Goal: Information Seeking & Learning: Learn about a topic

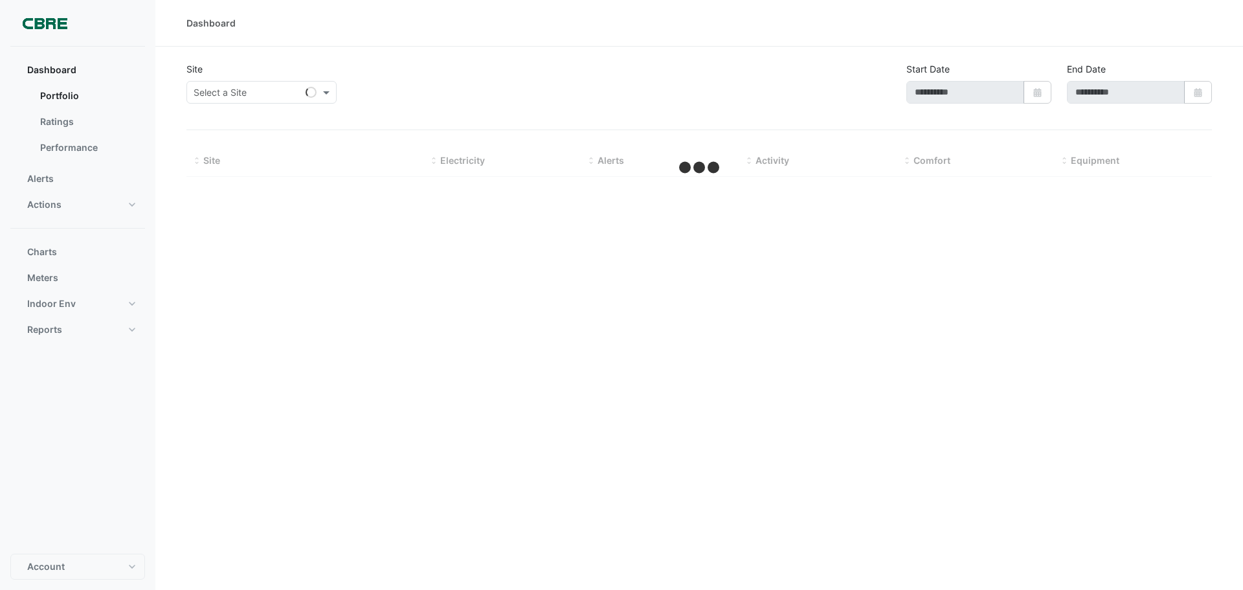
type input "**********"
select select "**"
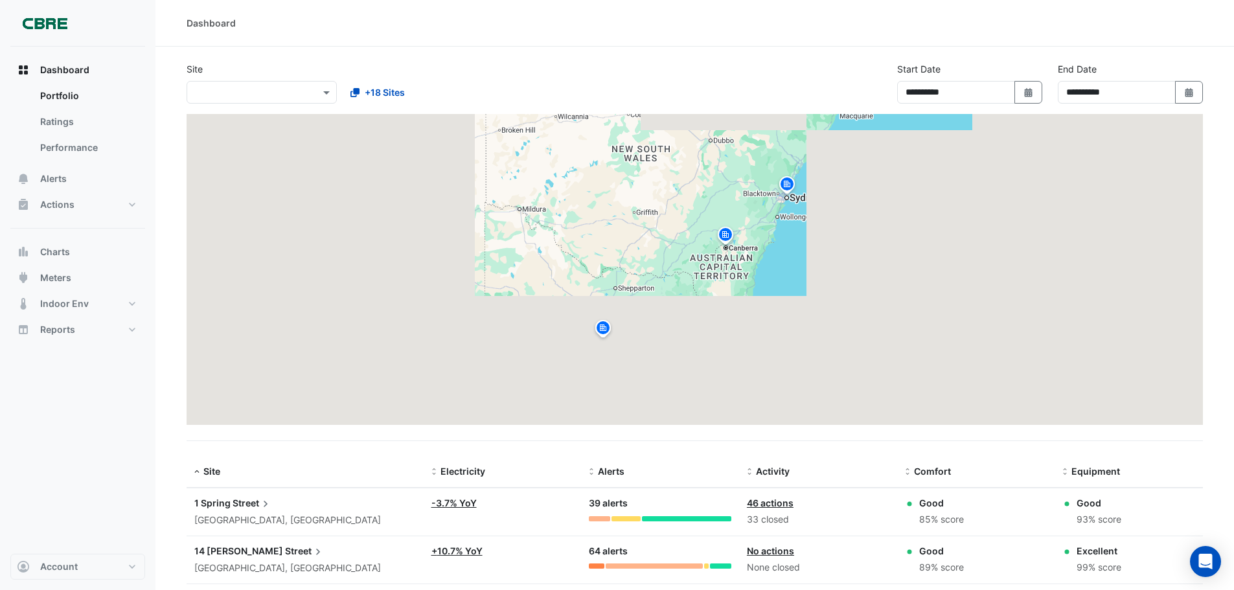
scroll to position [117, 0]
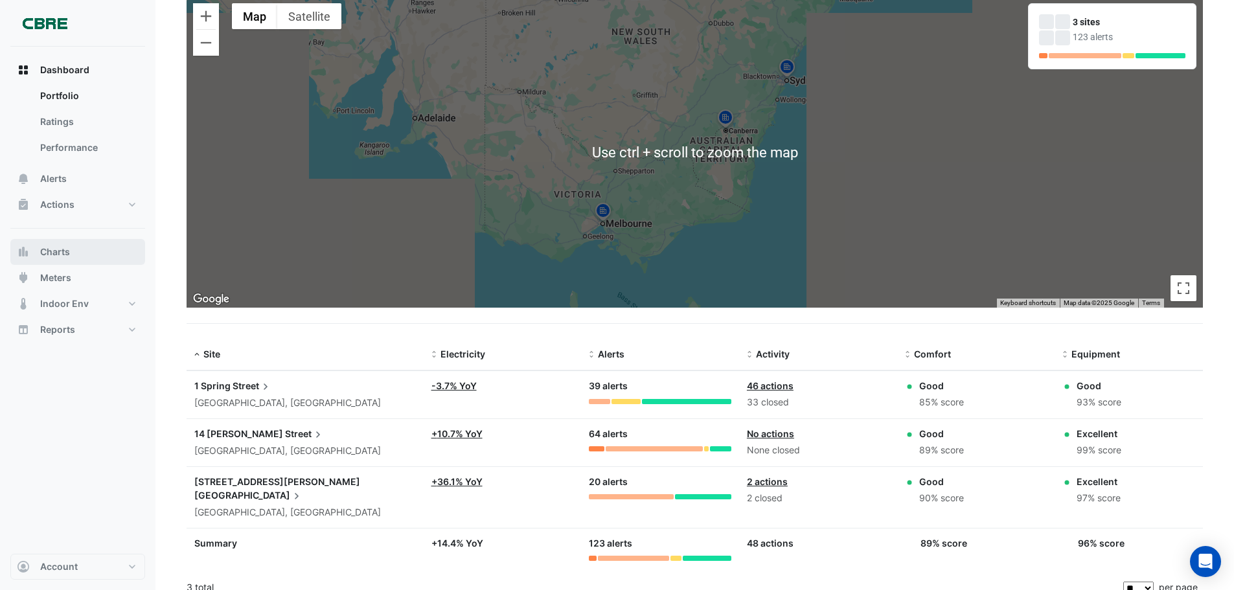
click at [87, 256] on button "Charts" at bounding box center [77, 252] width 135 height 26
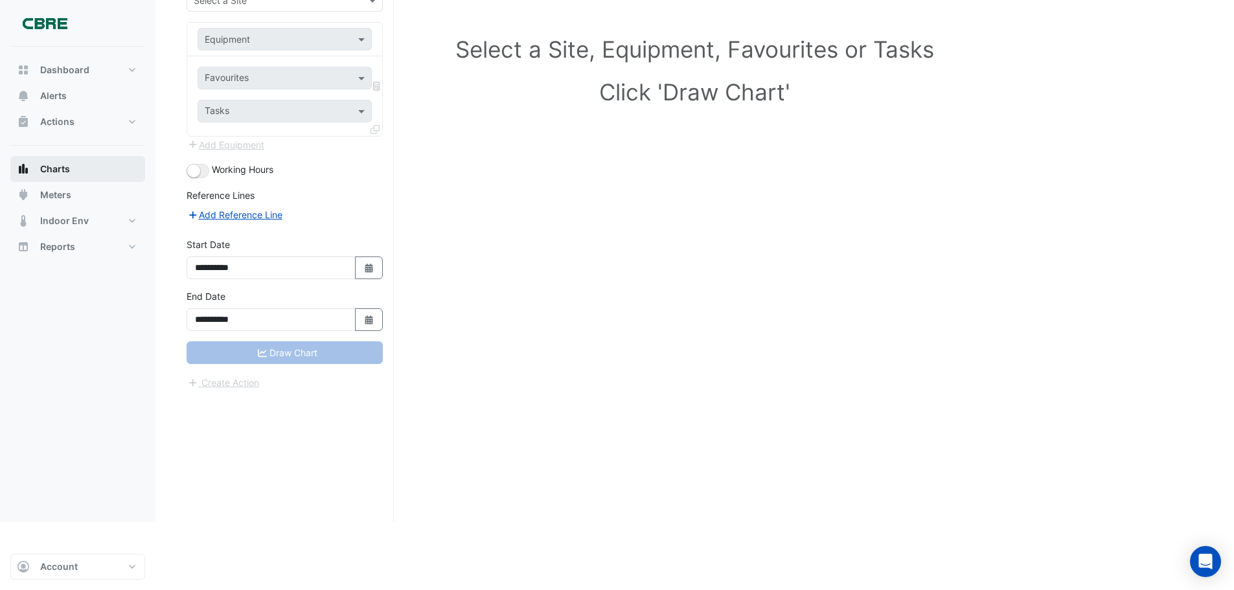
scroll to position [49, 0]
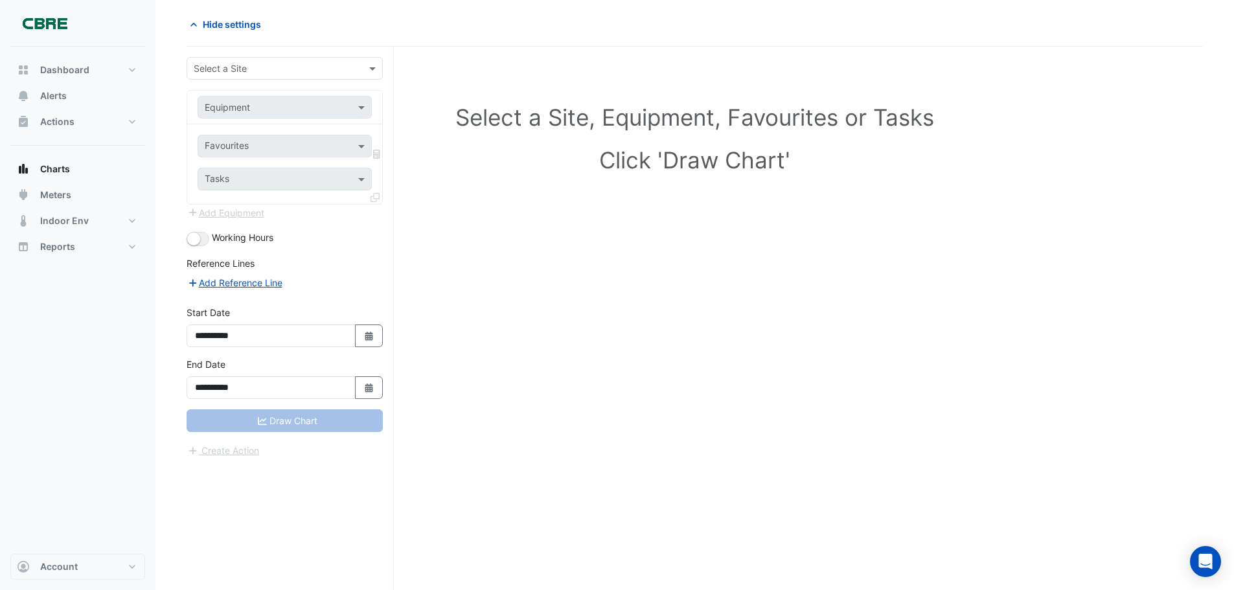
click at [331, 71] on input "text" at bounding box center [272, 69] width 156 height 14
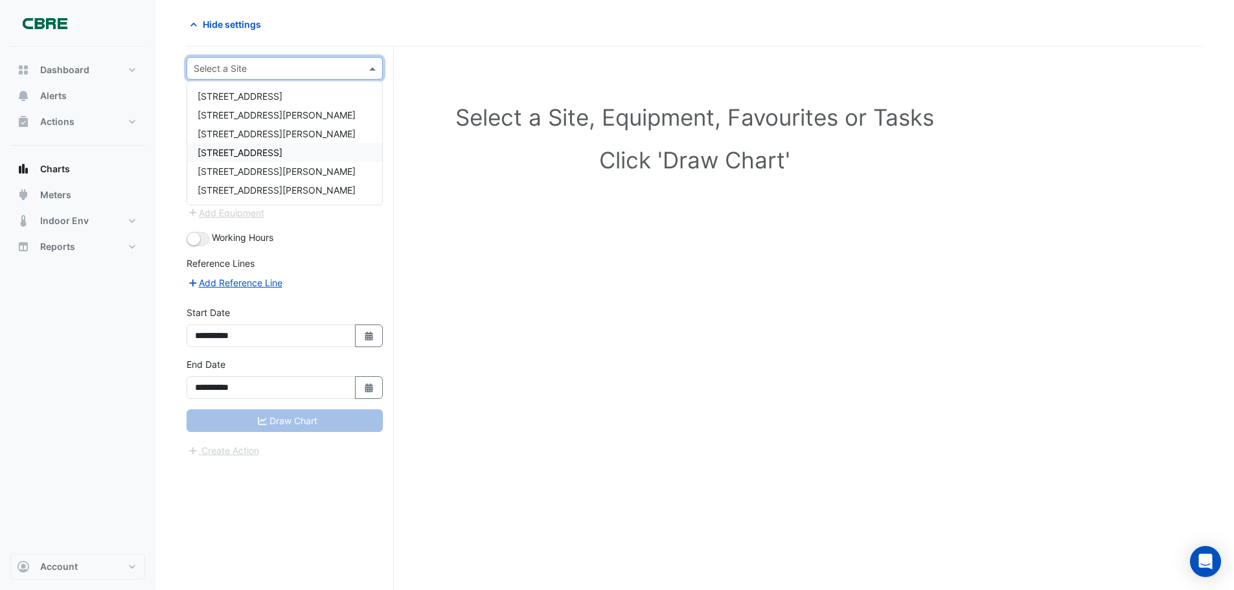
click at [262, 156] on span "[STREET_ADDRESS]" at bounding box center [240, 152] width 85 height 11
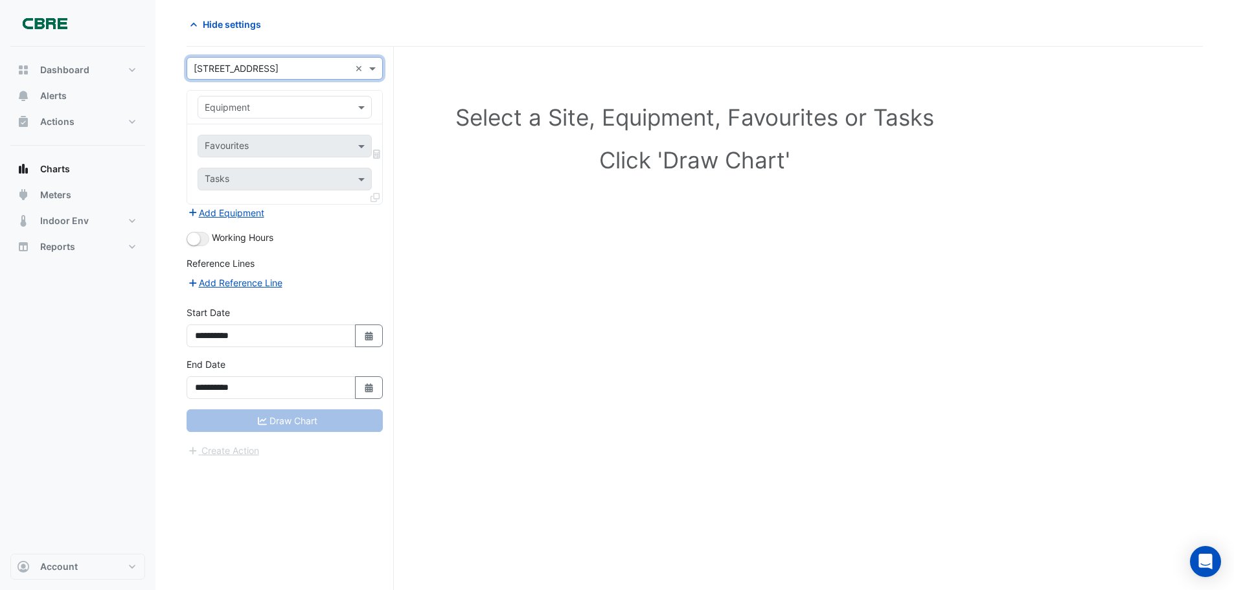
click at [310, 106] on input "text" at bounding box center [272, 108] width 134 height 14
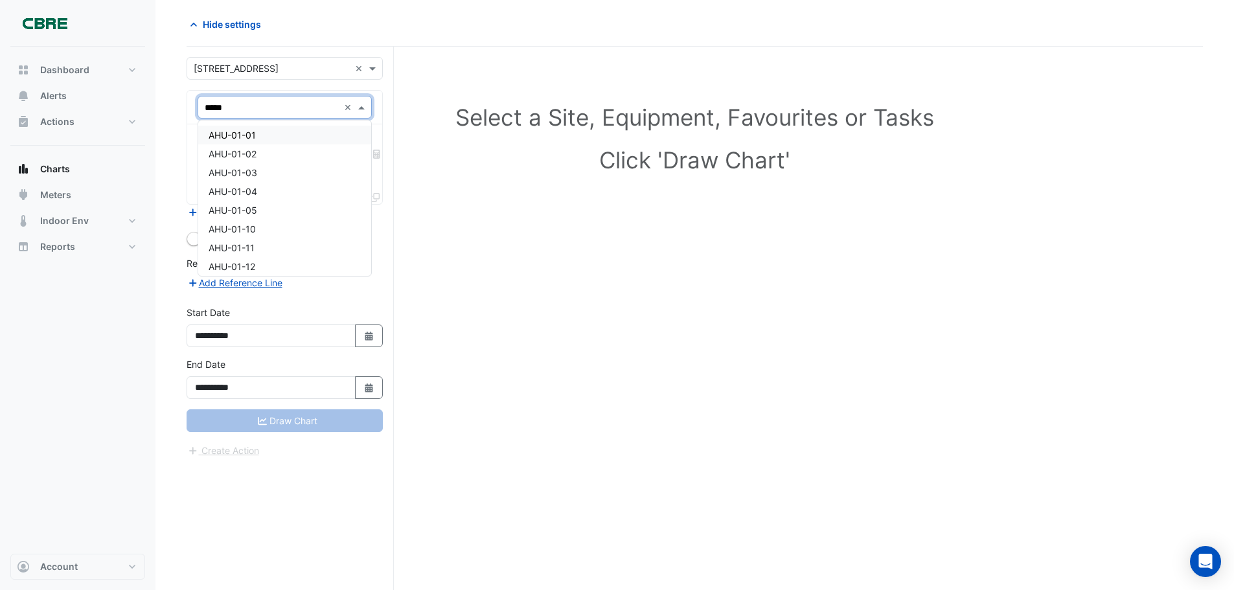
type input "******"
click at [265, 183] on div "AHU-05-04" at bounding box center [284, 191] width 173 height 19
click at [299, 144] on input "text" at bounding box center [277, 148] width 145 height 14
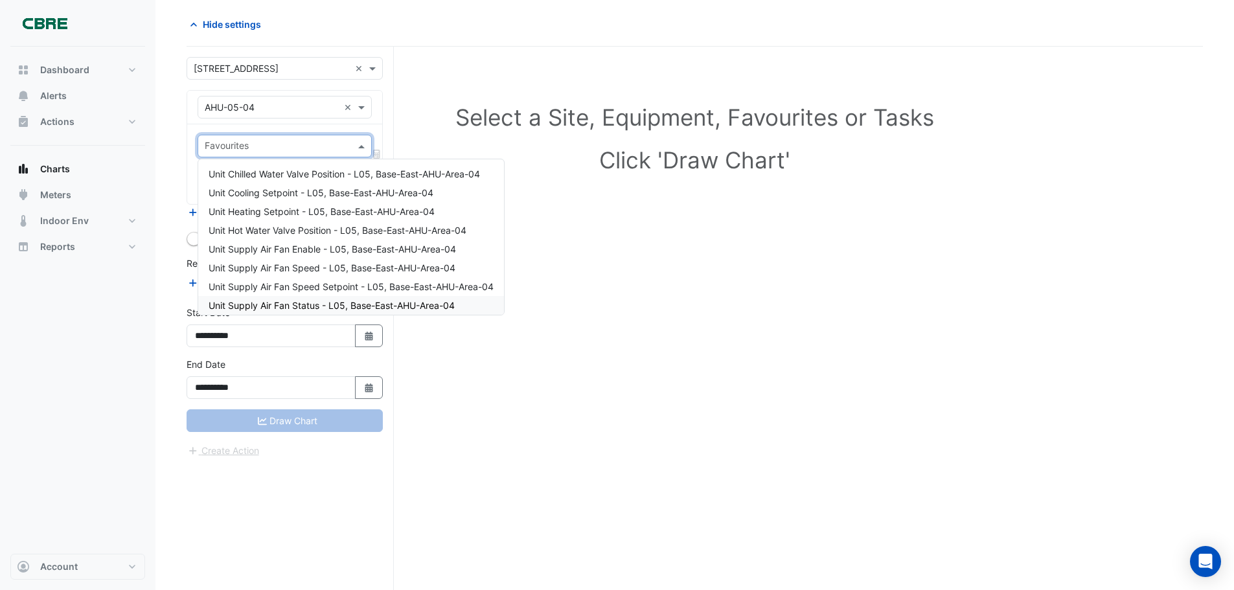
click at [402, 304] on span "Unit Supply Air Fan Status - L05, Base-East-AHU-Area-04" at bounding box center [332, 305] width 246 height 11
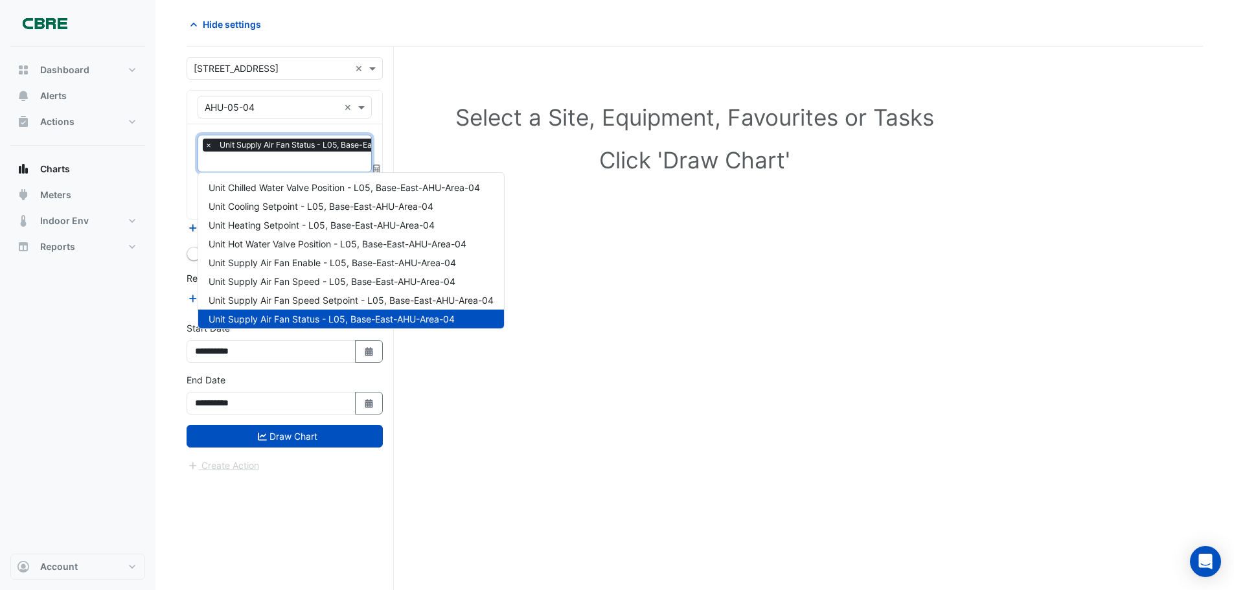
click at [343, 161] on input "text" at bounding box center [323, 163] width 236 height 14
click at [374, 269] on div "Unit Supply Air Fan Enable - L05, Base-East-AHU-Area-04" at bounding box center [351, 262] width 306 height 19
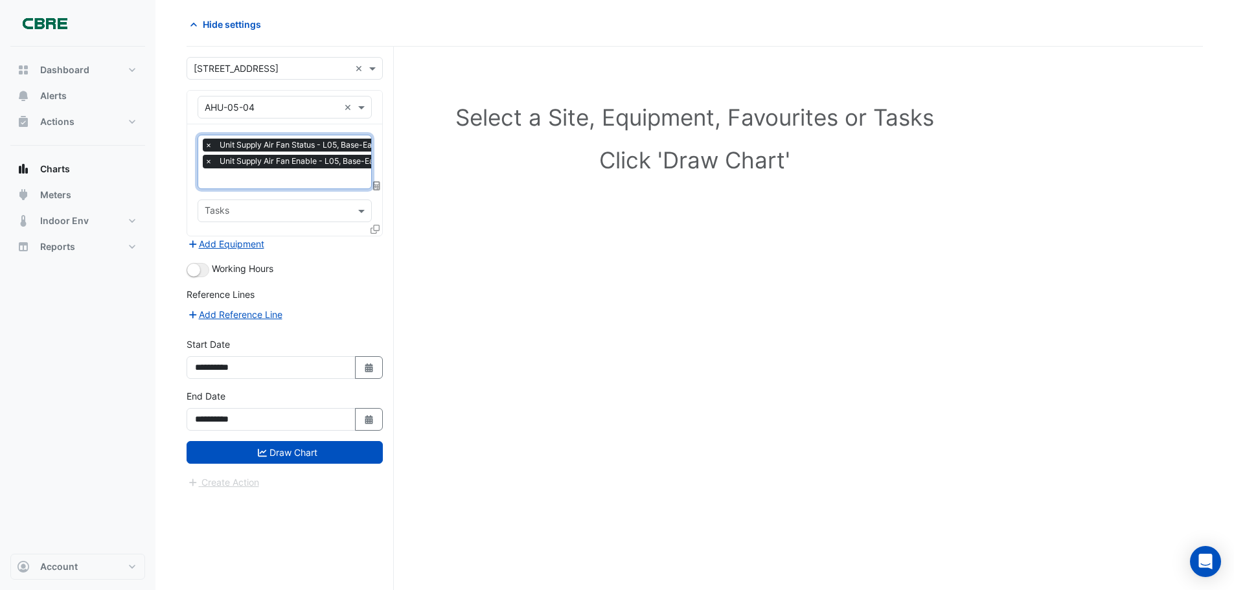
click at [280, 178] on input "text" at bounding box center [324, 180] width 238 height 14
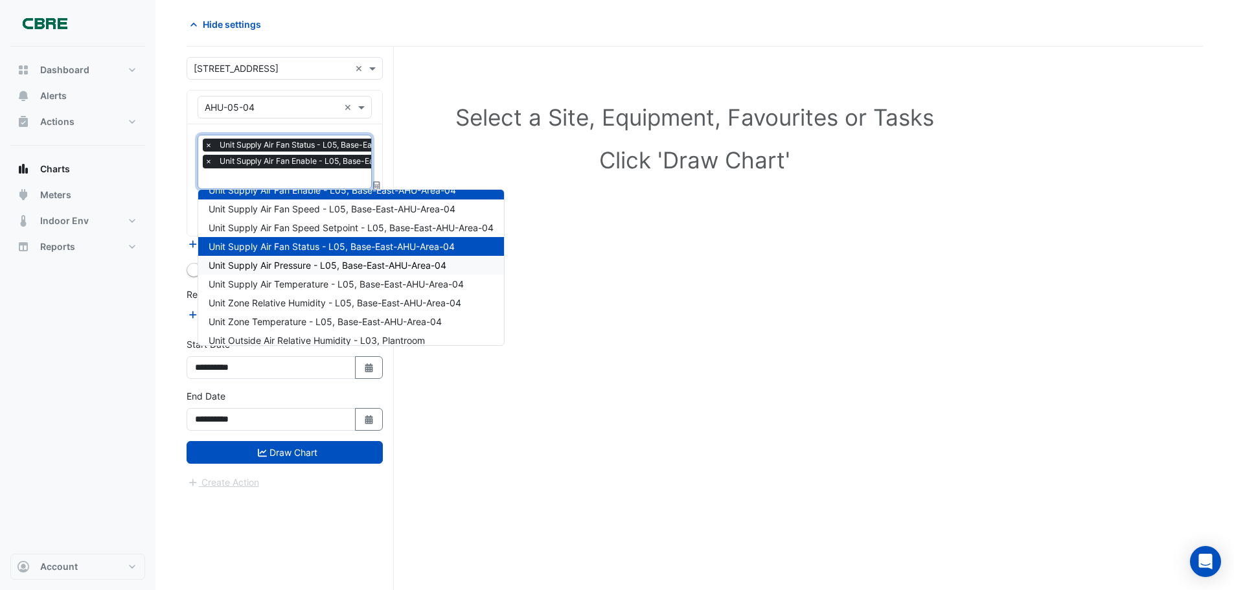
scroll to position [118, 0]
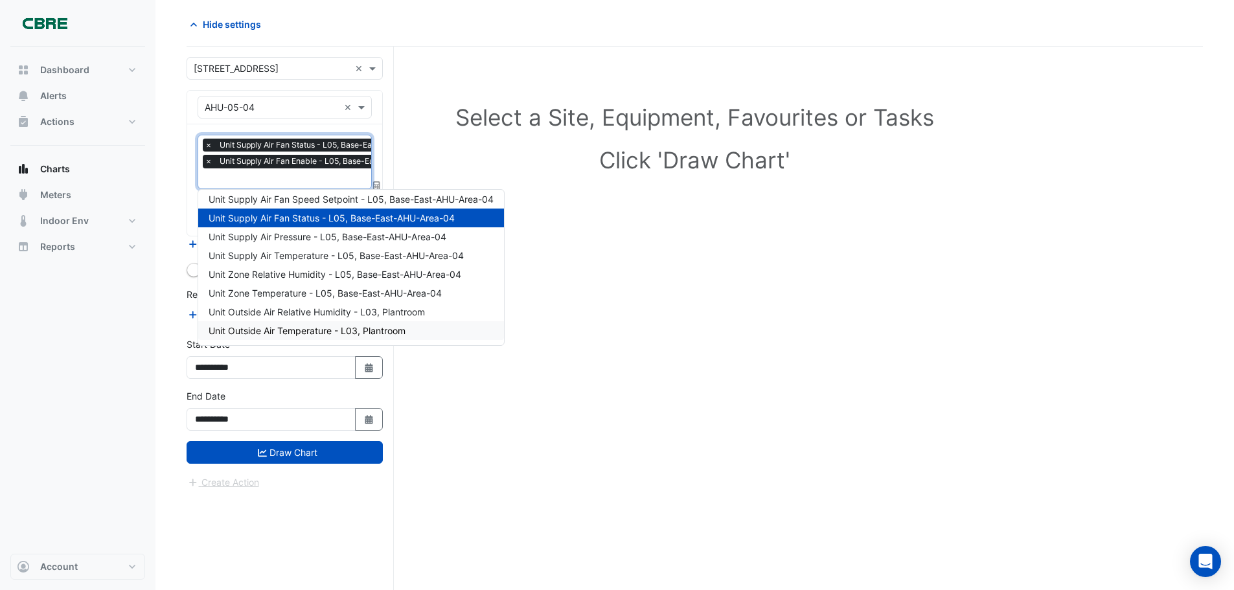
drag, startPoint x: 130, startPoint y: 426, endPoint x: 164, endPoint y: 406, distance: 39.2
click at [130, 425] on div "Dashboard Portfolio Ratings Performance Alerts Actions Site Manager Charts" at bounding box center [77, 300] width 135 height 507
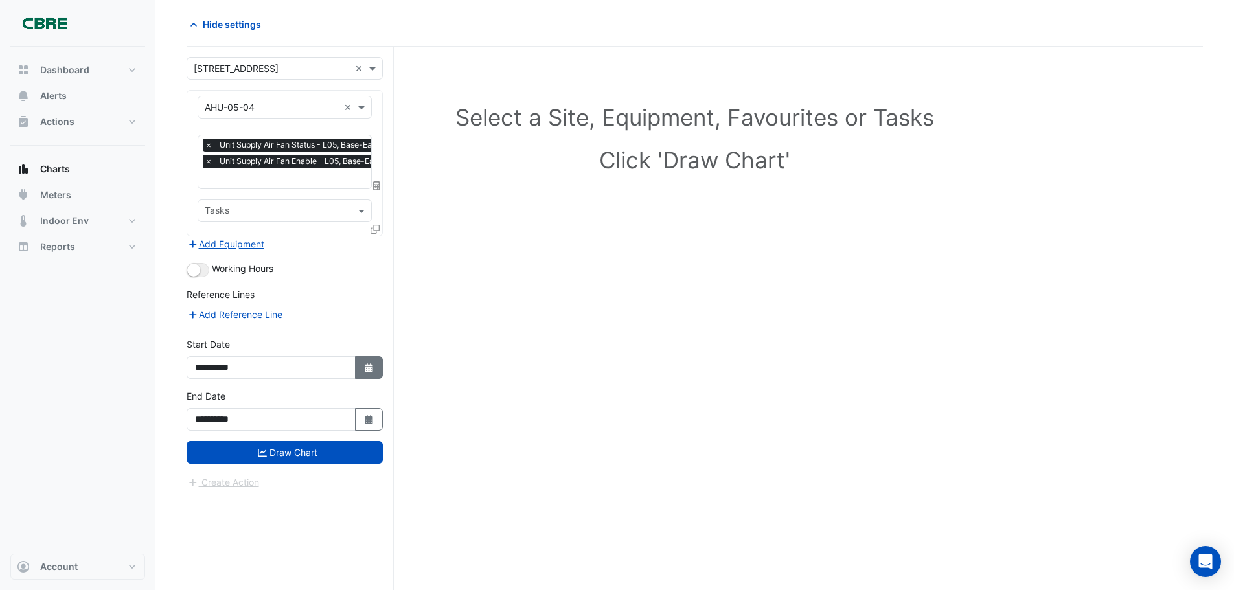
click at [362, 368] on button "Select Date" at bounding box center [369, 367] width 28 height 23
select select "*"
select select "****"
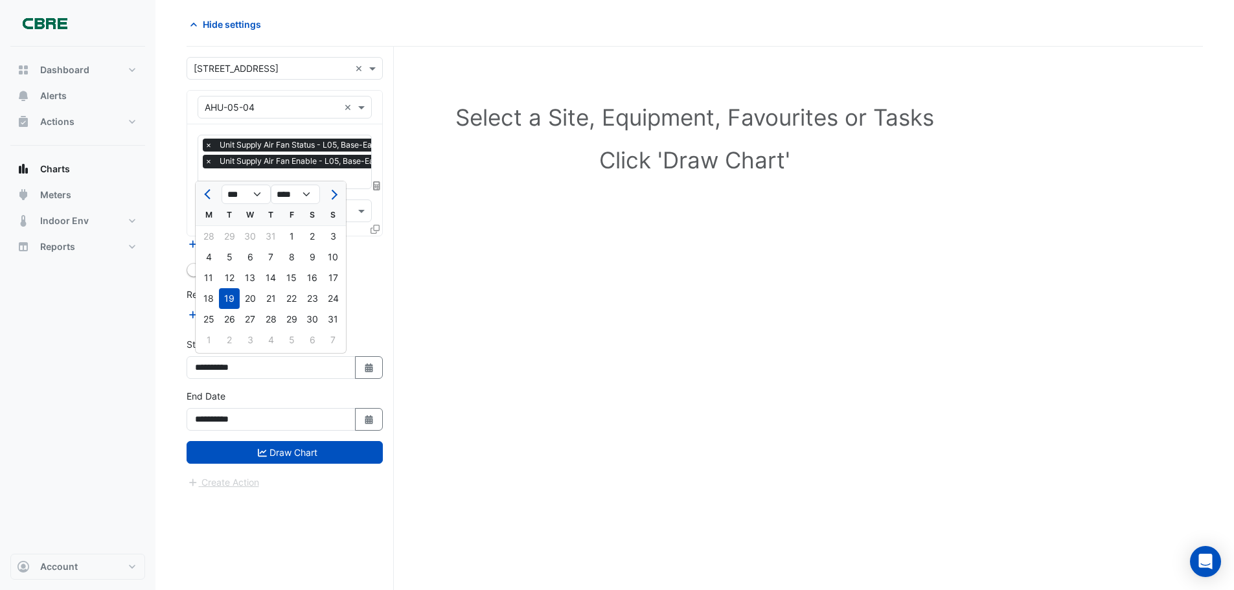
click at [108, 442] on div "Dashboard Portfolio Ratings Performance Alerts Actions Site Manager Charts" at bounding box center [77, 300] width 135 height 507
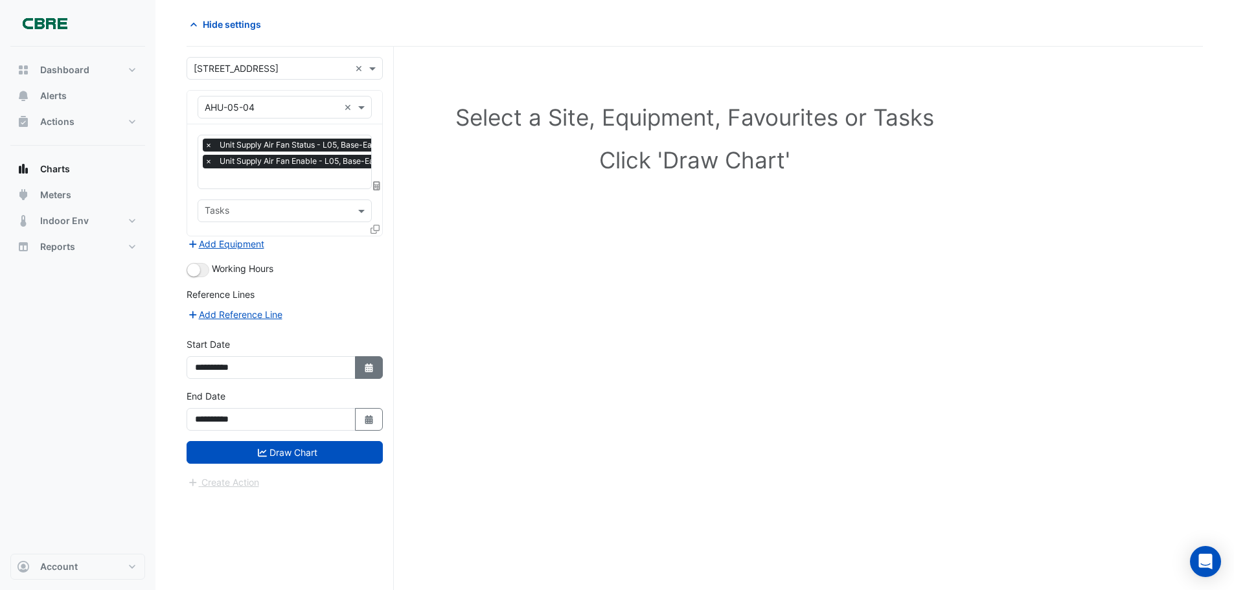
click at [364, 368] on icon "Select Date" at bounding box center [369, 367] width 12 height 9
select select "*"
select select "****"
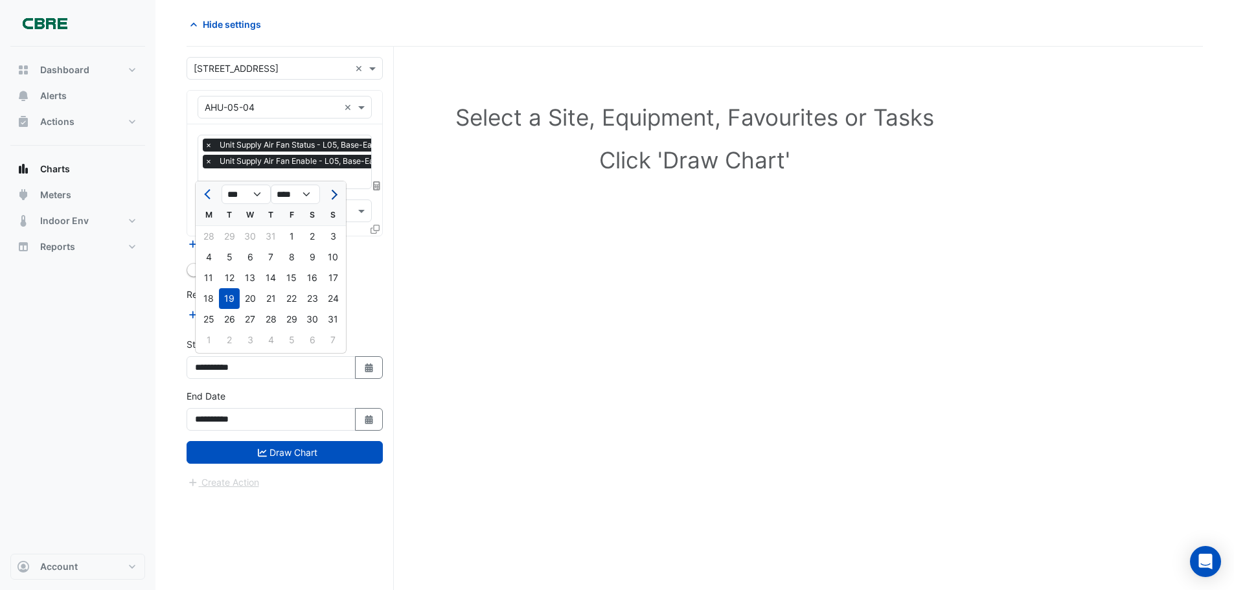
click at [336, 191] on button "Next month" at bounding box center [333, 194] width 16 height 21
click at [206, 194] on span "Previous month" at bounding box center [209, 195] width 10 height 10
select select "*"
click at [208, 321] on div "25" at bounding box center [208, 319] width 21 height 21
type input "**********"
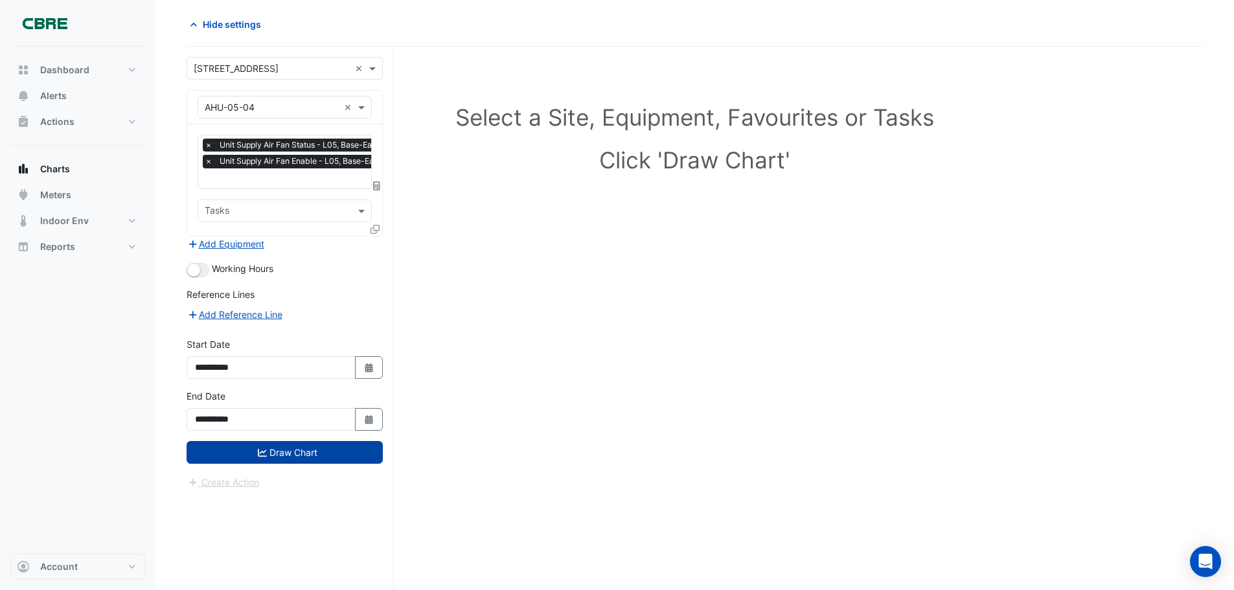
click at [265, 451] on icon "submit" at bounding box center [262, 452] width 9 height 9
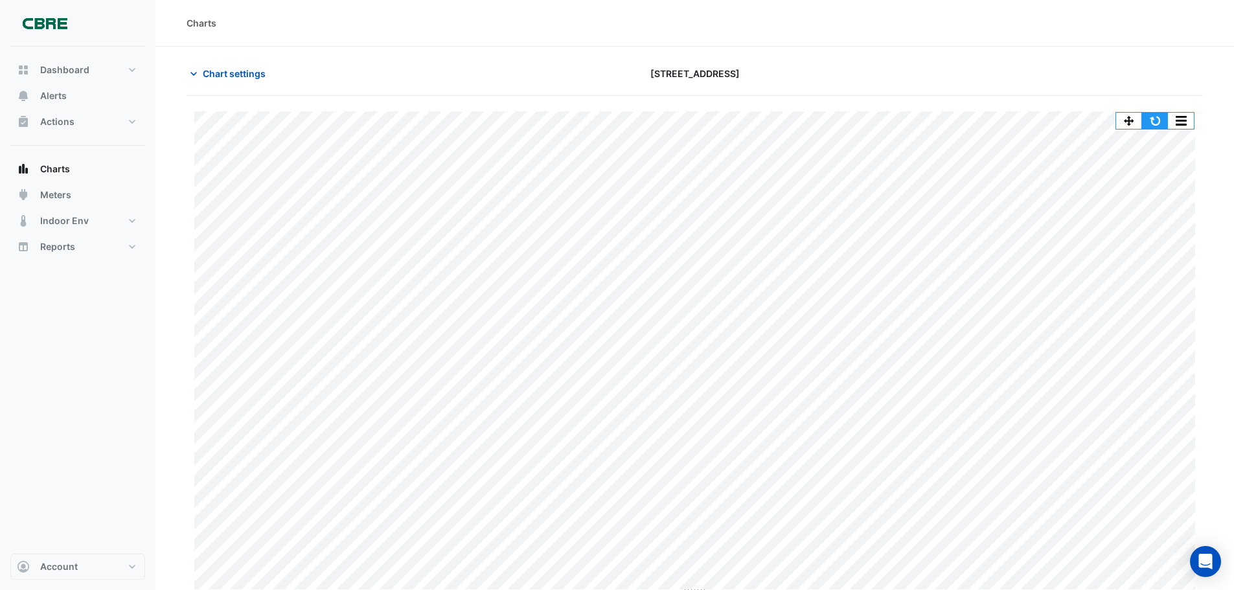
click at [1155, 124] on button "button" at bounding box center [1155, 121] width 26 height 16
click at [244, 80] on button "Chart settings" at bounding box center [230, 73] width 87 height 23
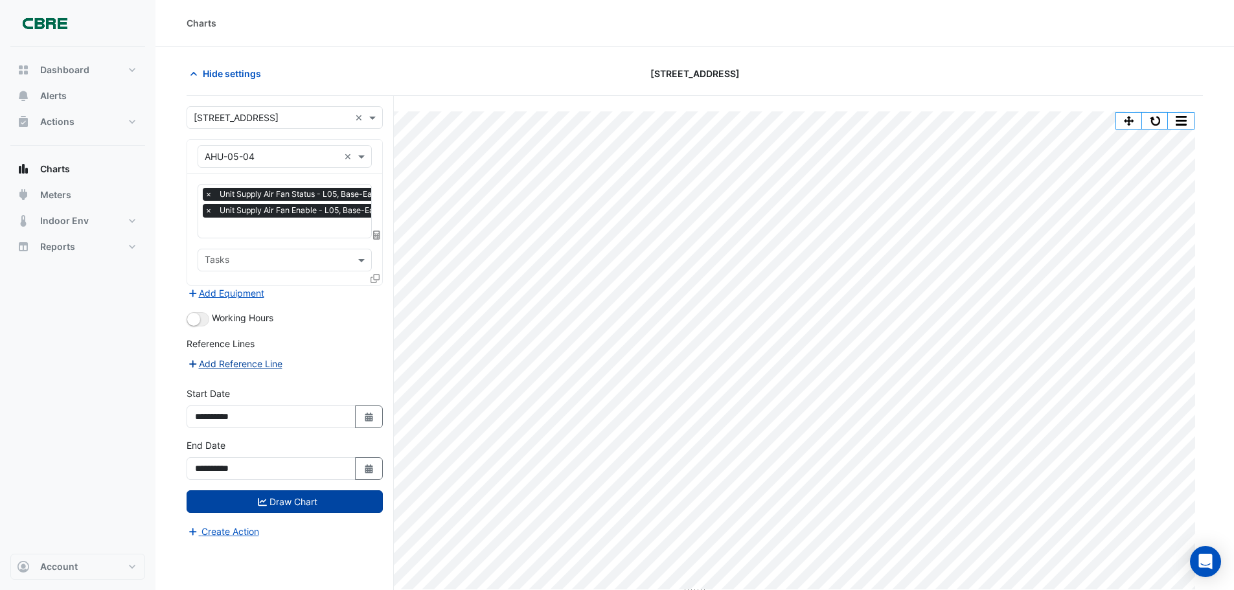
click at [258, 365] on button "Add Reference Line" at bounding box center [235, 363] width 96 height 15
select select "*"
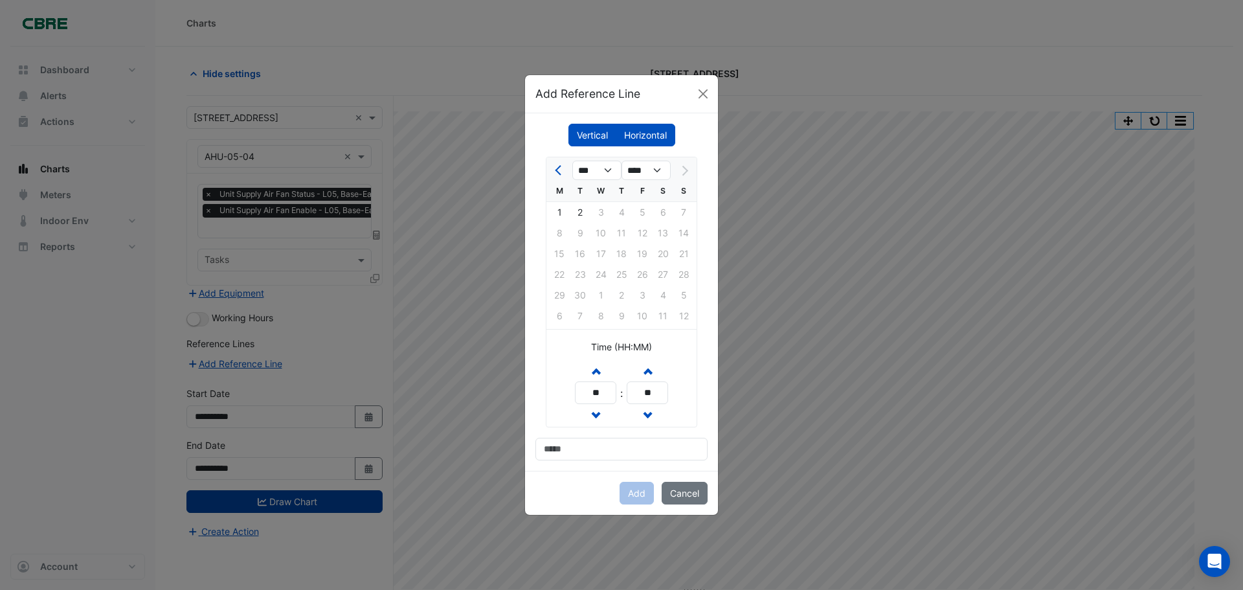
click at [653, 133] on label "Horizontal" at bounding box center [646, 135] width 60 height 23
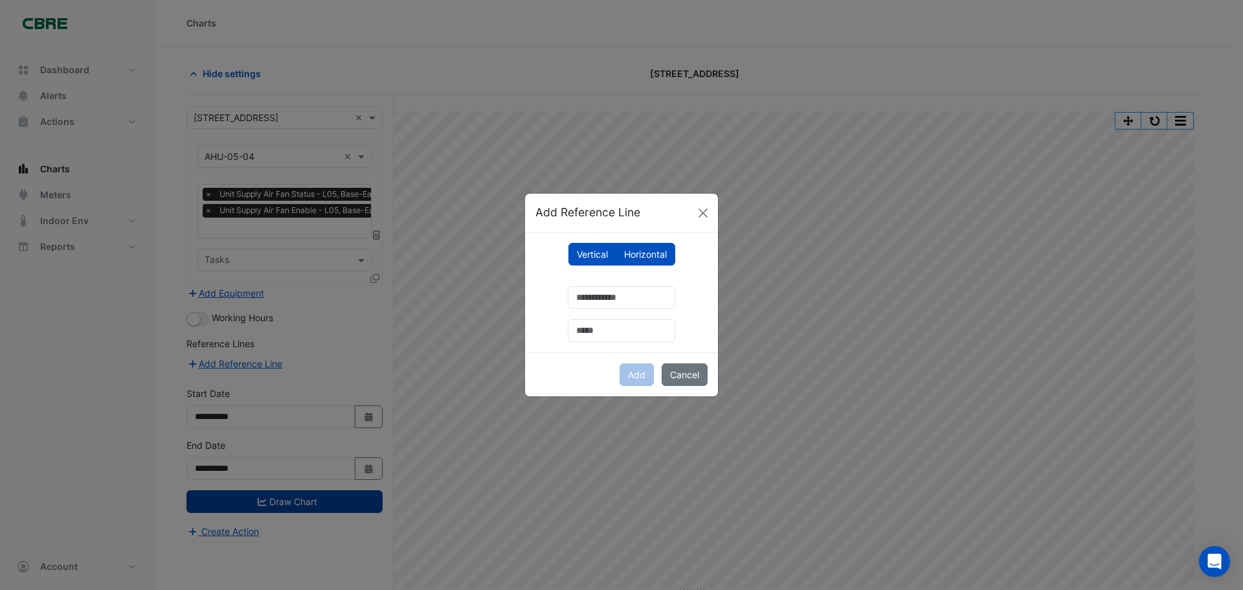
click at [629, 253] on label "Horizontal" at bounding box center [646, 254] width 60 height 23
click at [654, 260] on label "Horizontal" at bounding box center [646, 254] width 60 height 23
click at [605, 252] on label "Vertical" at bounding box center [593, 254] width 48 height 23
select select "*"
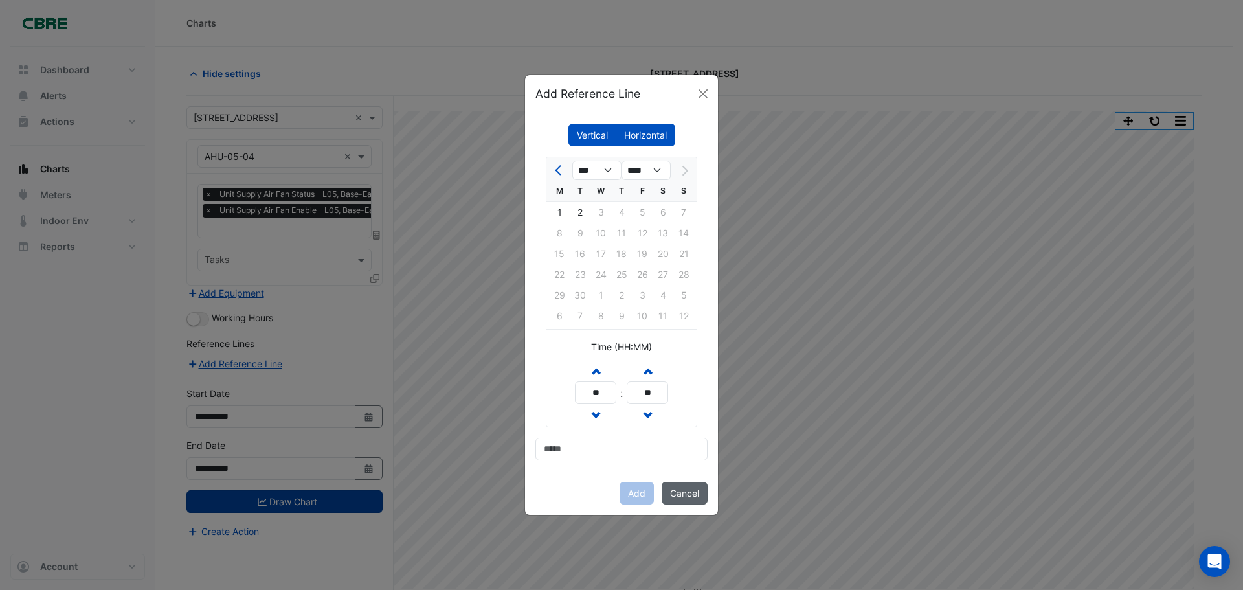
click at [691, 493] on button "Cancel" at bounding box center [685, 493] width 46 height 23
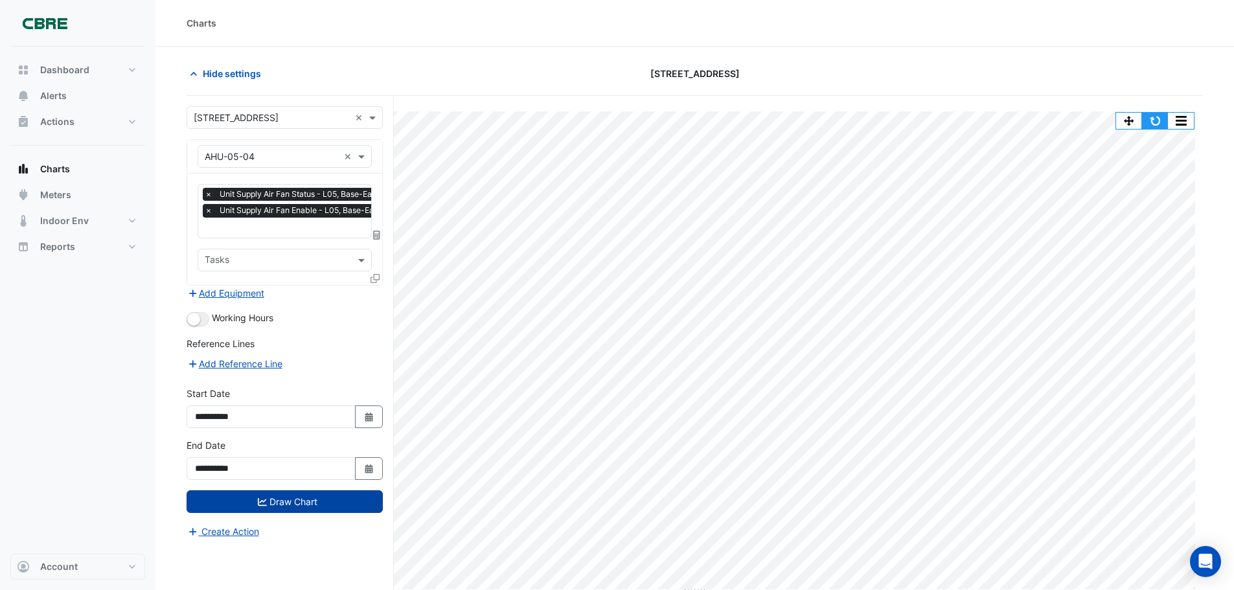
click at [1158, 126] on button "button" at bounding box center [1155, 121] width 26 height 16
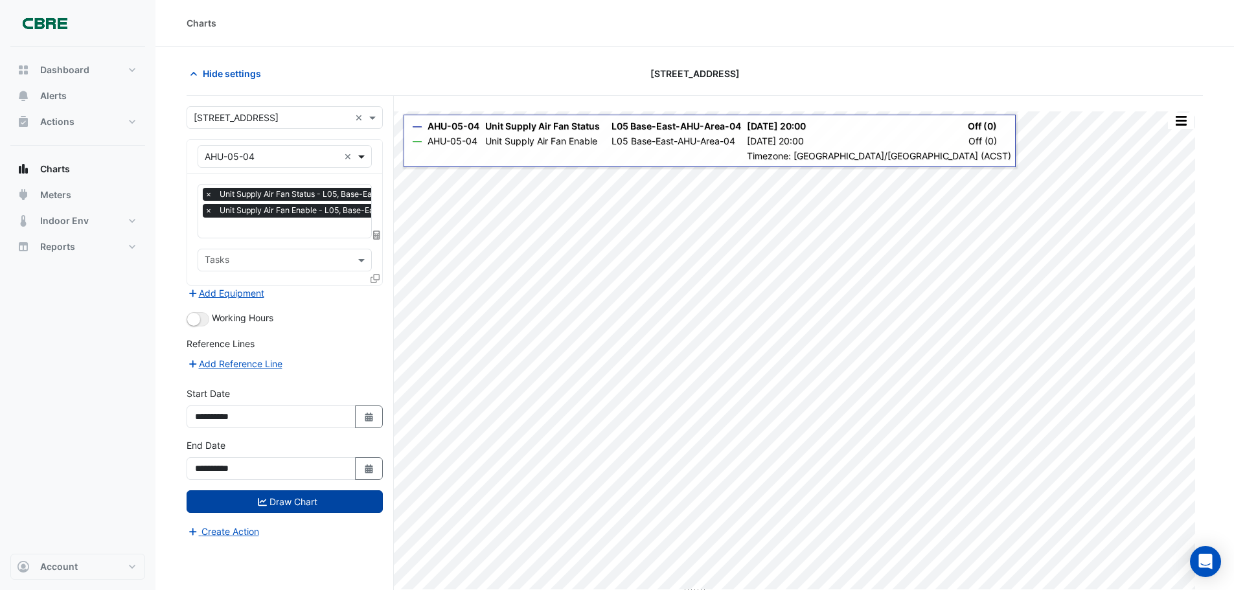
click at [362, 154] on span at bounding box center [363, 157] width 16 height 14
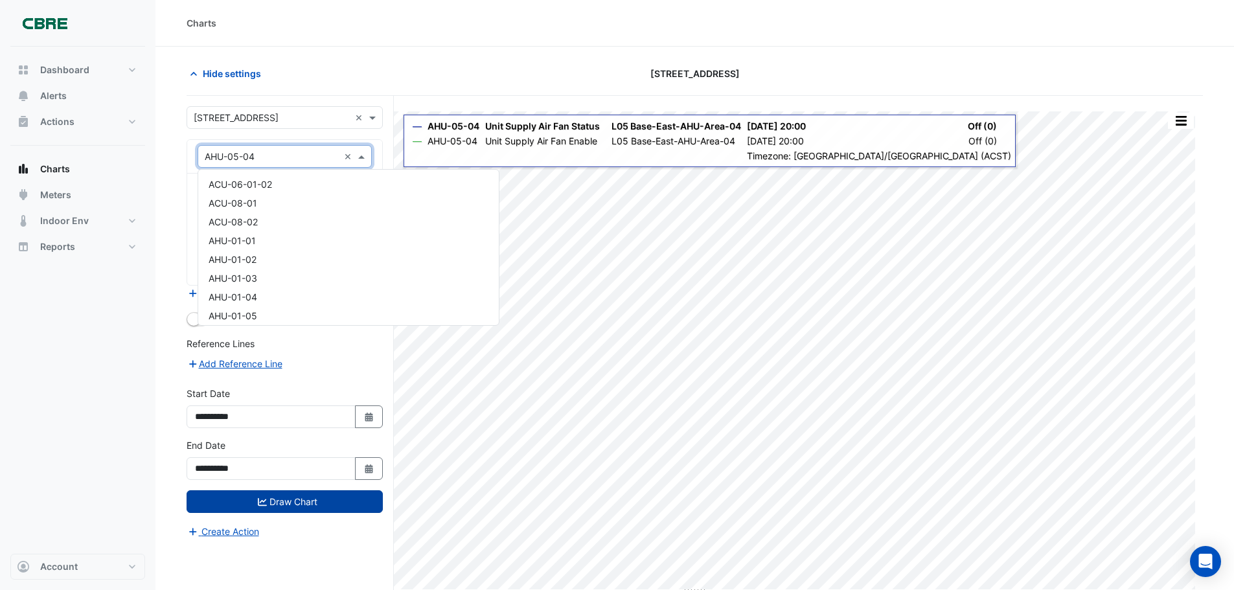
scroll to position [569, 0]
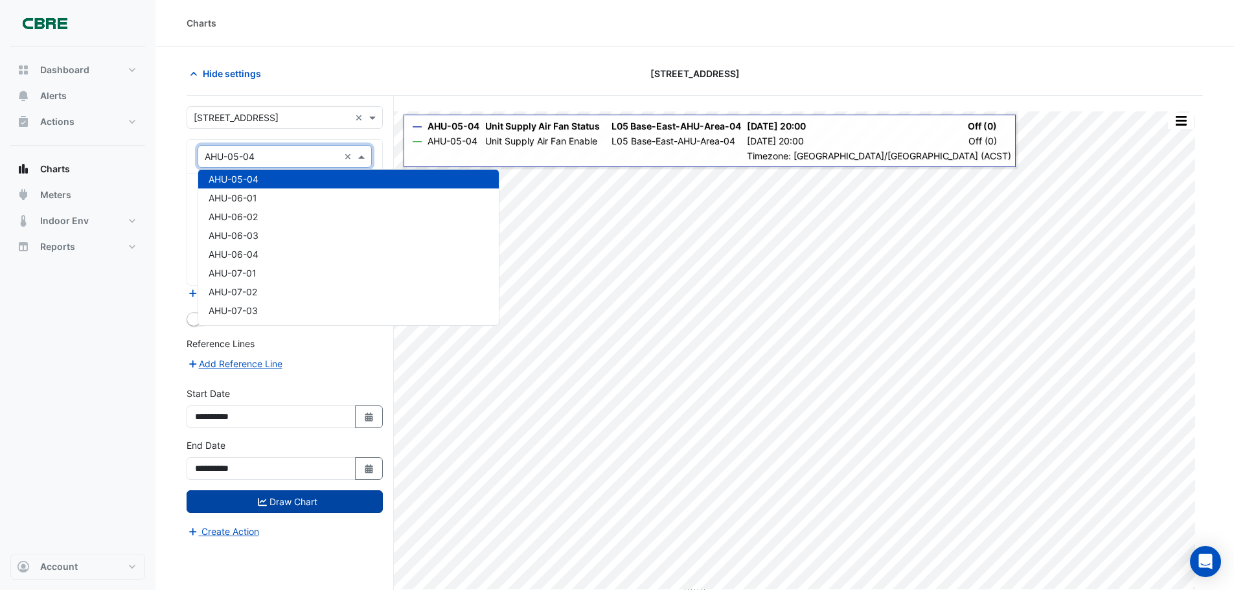
click at [362, 154] on span at bounding box center [363, 157] width 16 height 14
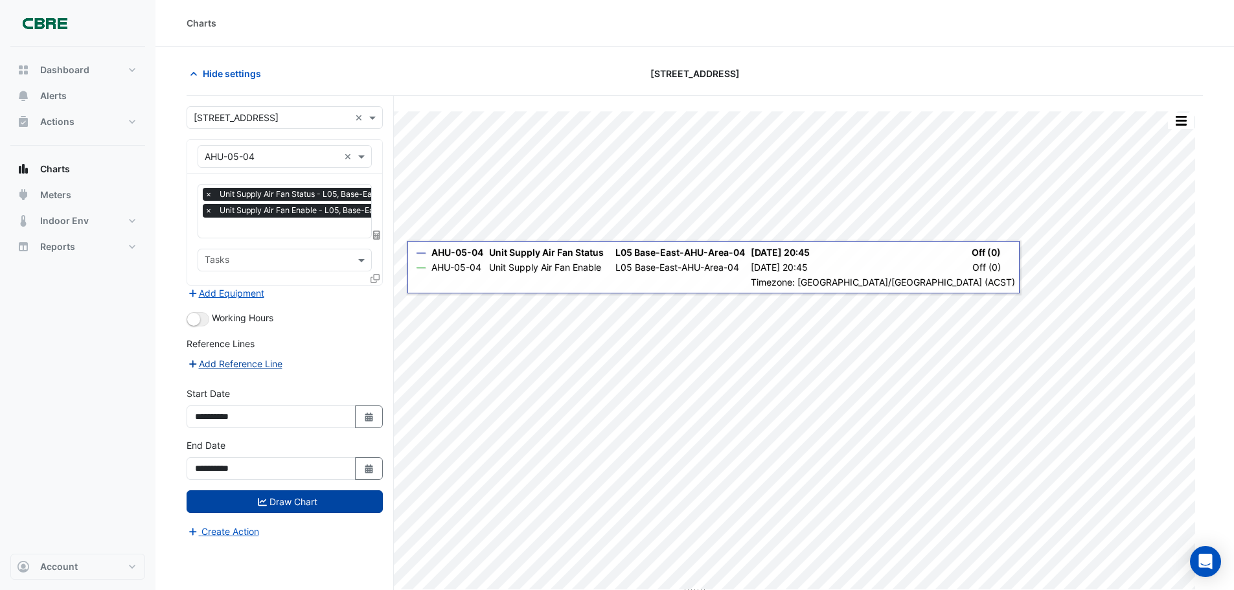
click at [247, 366] on button "Add Reference Line" at bounding box center [235, 363] width 96 height 15
select select "*"
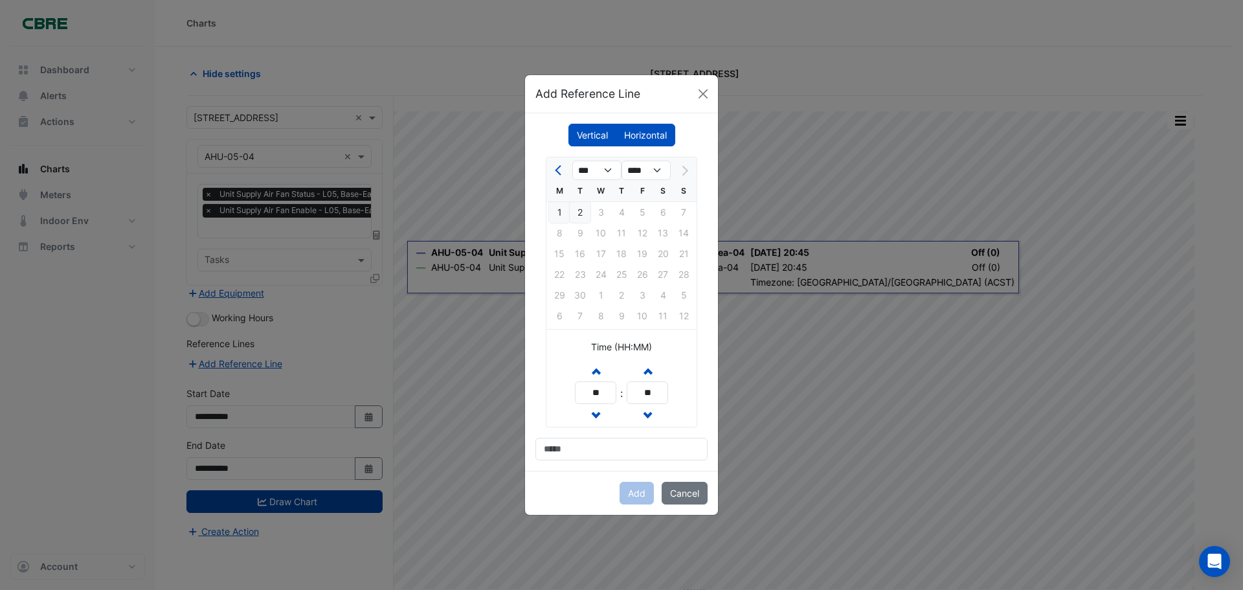
click at [561, 212] on div "1" at bounding box center [559, 212] width 21 height 21
click at [580, 220] on div "2" at bounding box center [580, 212] width 21 height 21
click at [565, 212] on div "1" at bounding box center [559, 212] width 21 height 21
click at [679, 497] on button "Cancel" at bounding box center [685, 493] width 46 height 23
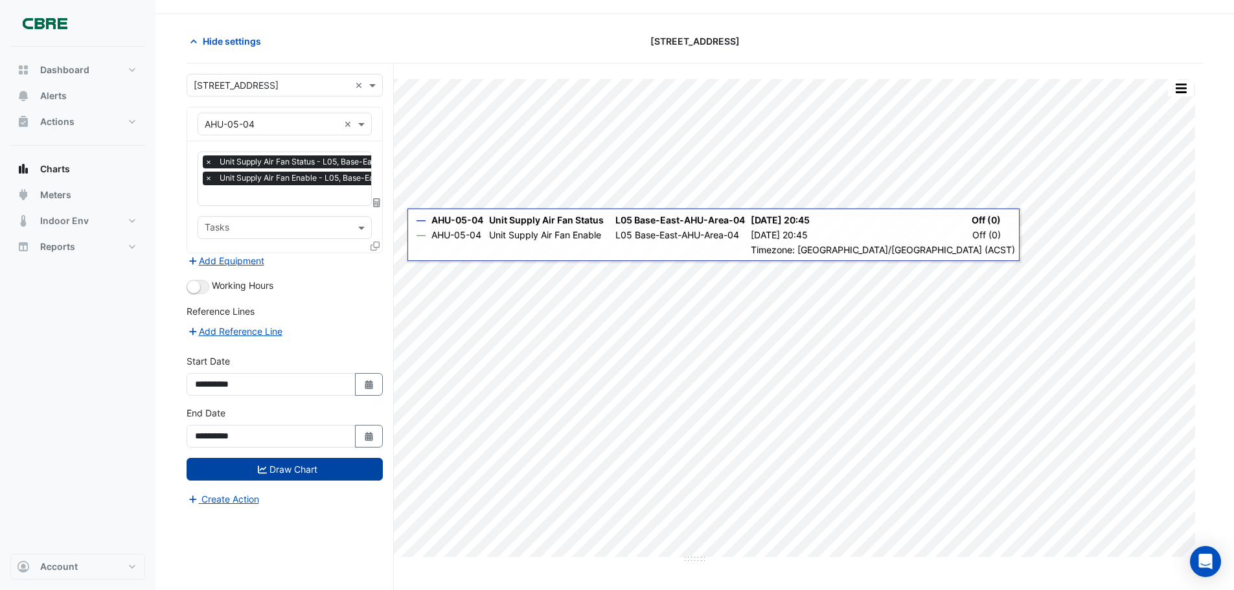
scroll to position [49, 0]
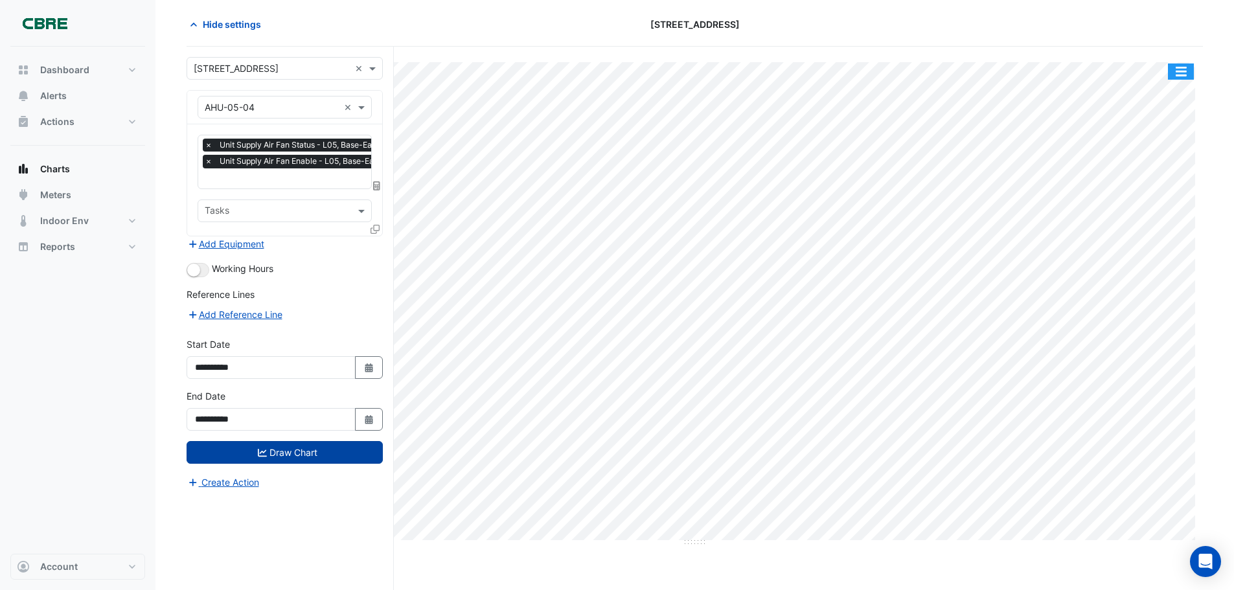
click at [1183, 73] on button "button" at bounding box center [1181, 71] width 26 height 16
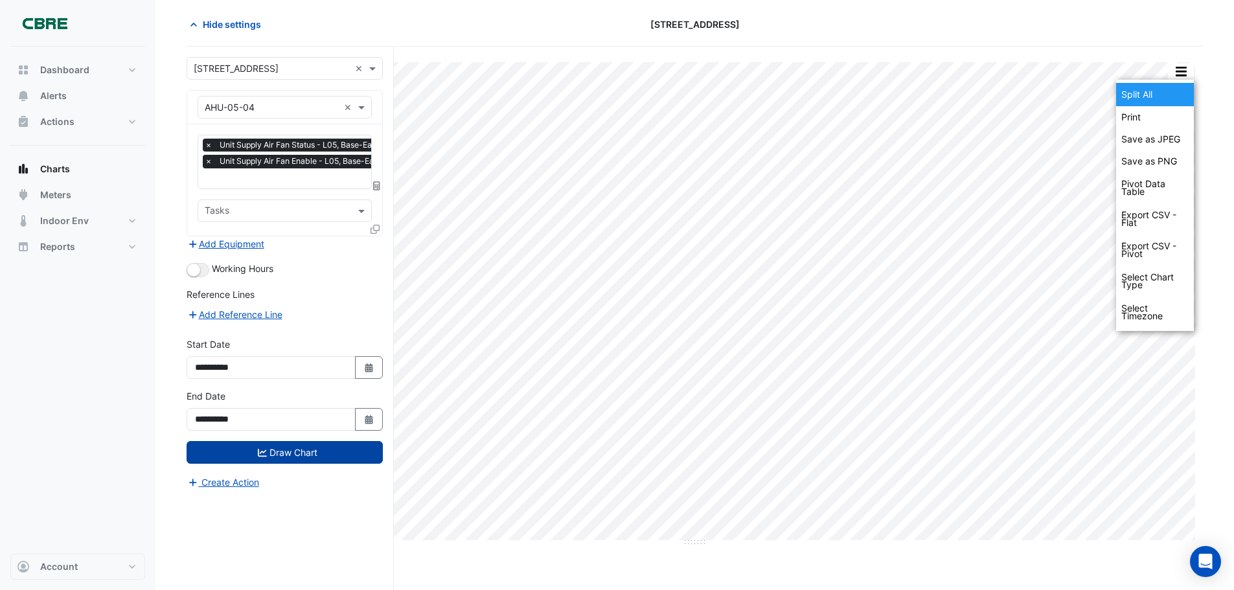
click at [1170, 84] on div "Split All" at bounding box center [1155, 94] width 78 height 23
